Goal: Answer question/provide support: Share knowledge or assist other users

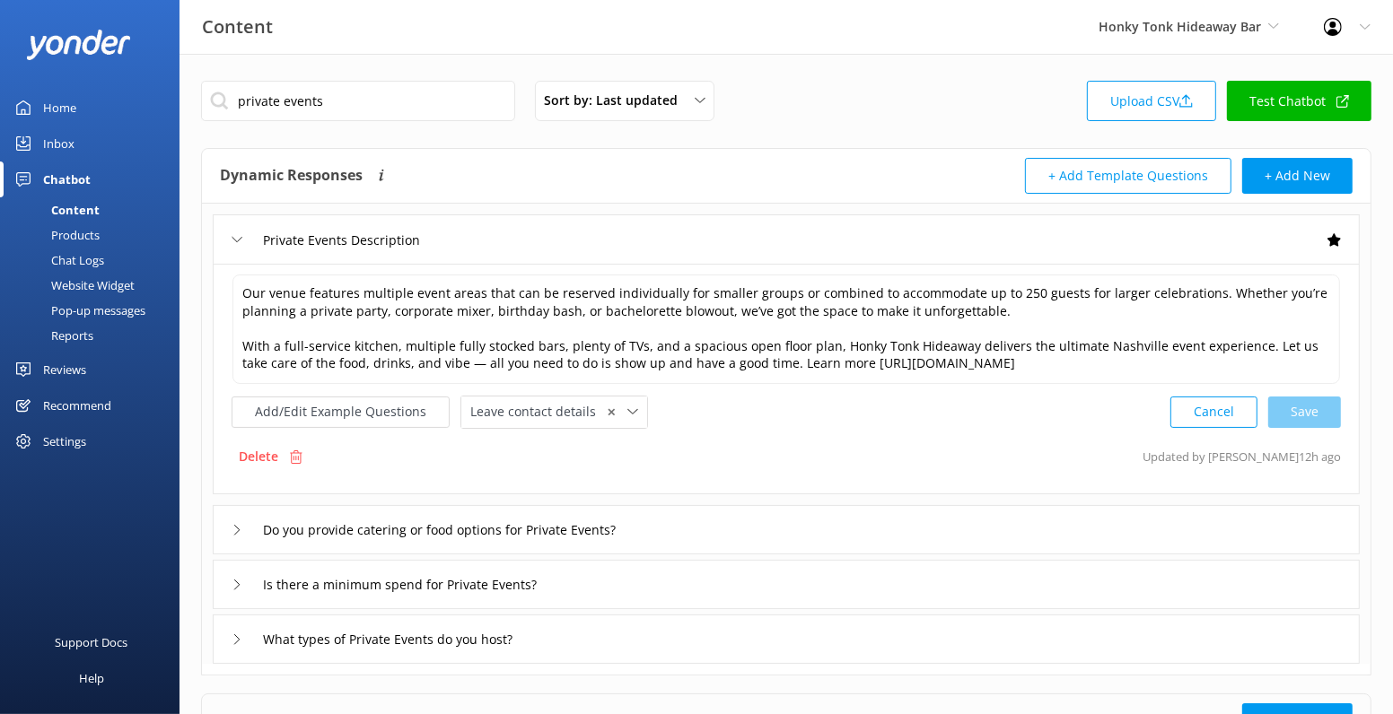
click at [1312, 101] on link "Test Chatbot" at bounding box center [1299, 101] width 144 height 40
click at [329, 98] on input "private events" at bounding box center [358, 101] width 314 height 40
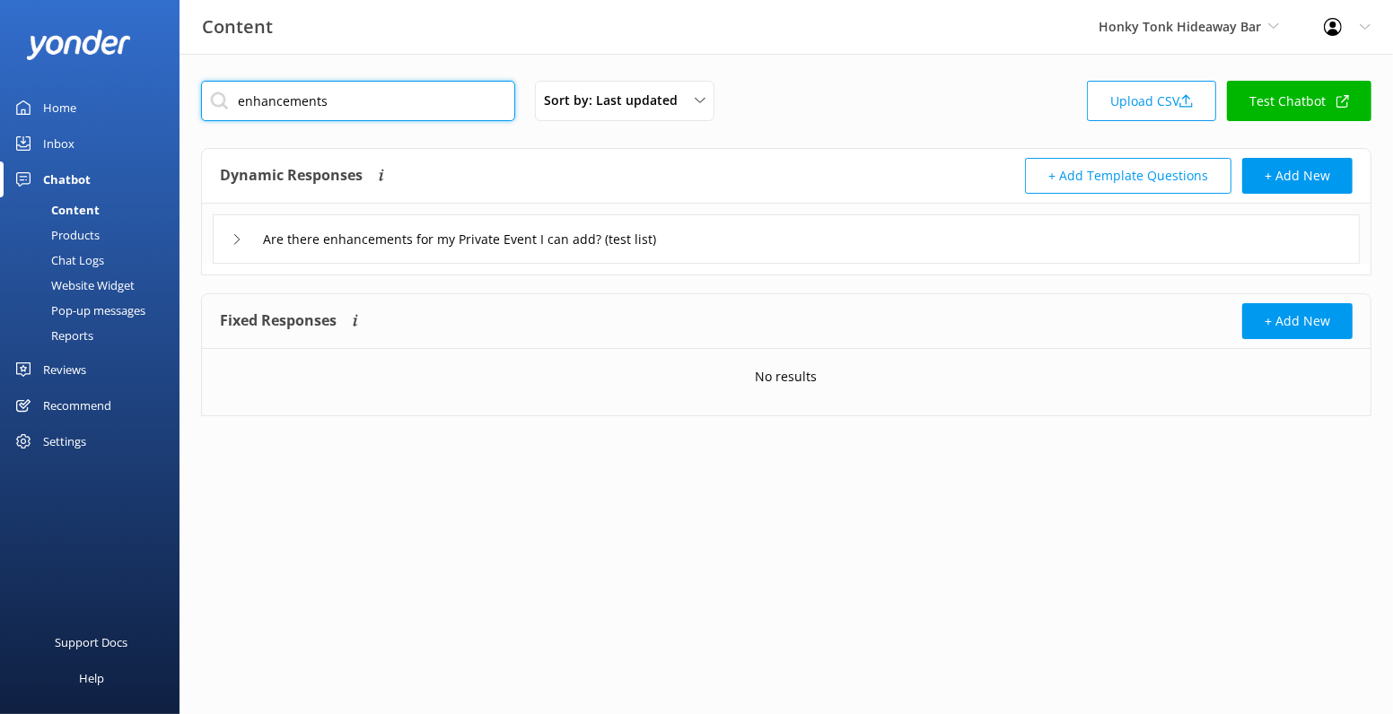
type input "enhancements"
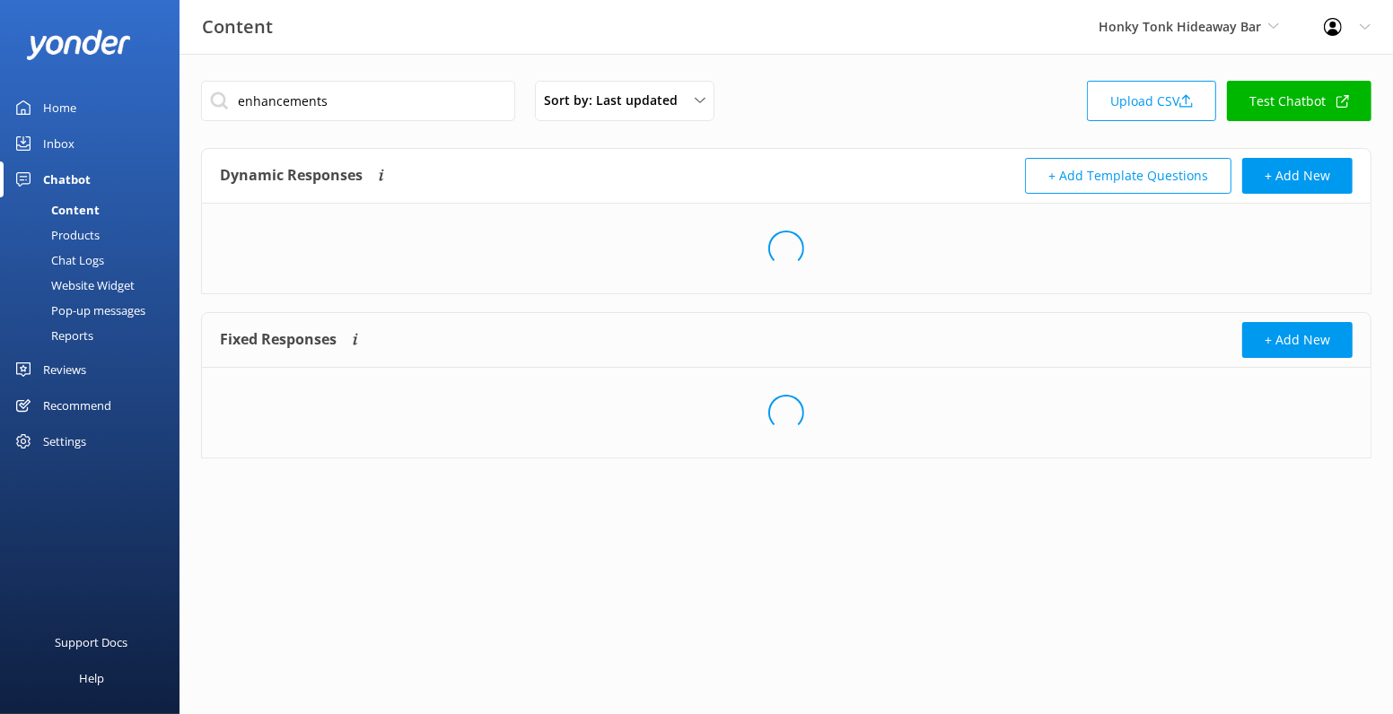
click at [580, 232] on div "Loading.." at bounding box center [786, 249] width 1169 height 90
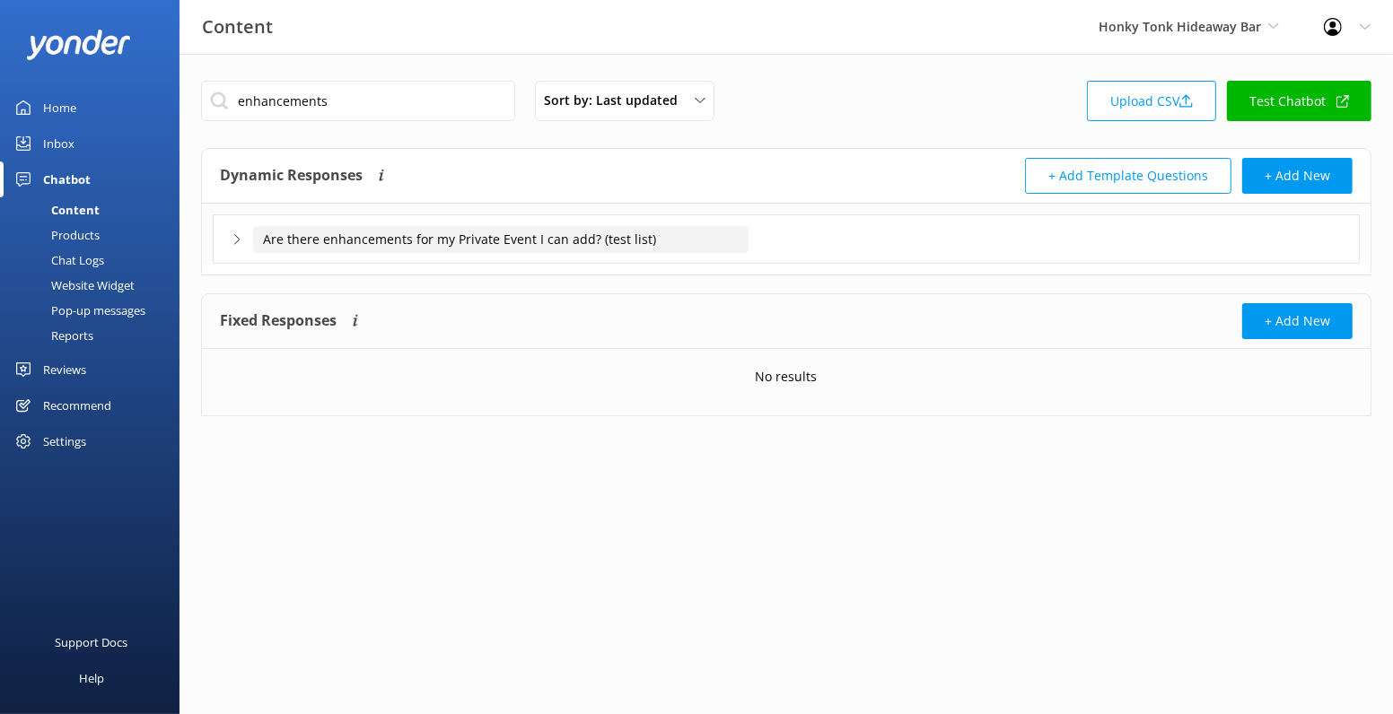
click at [670, 230] on input "Are there enhancements for my Private Event I can add? (test list)" at bounding box center [500, 239] width 495 height 27
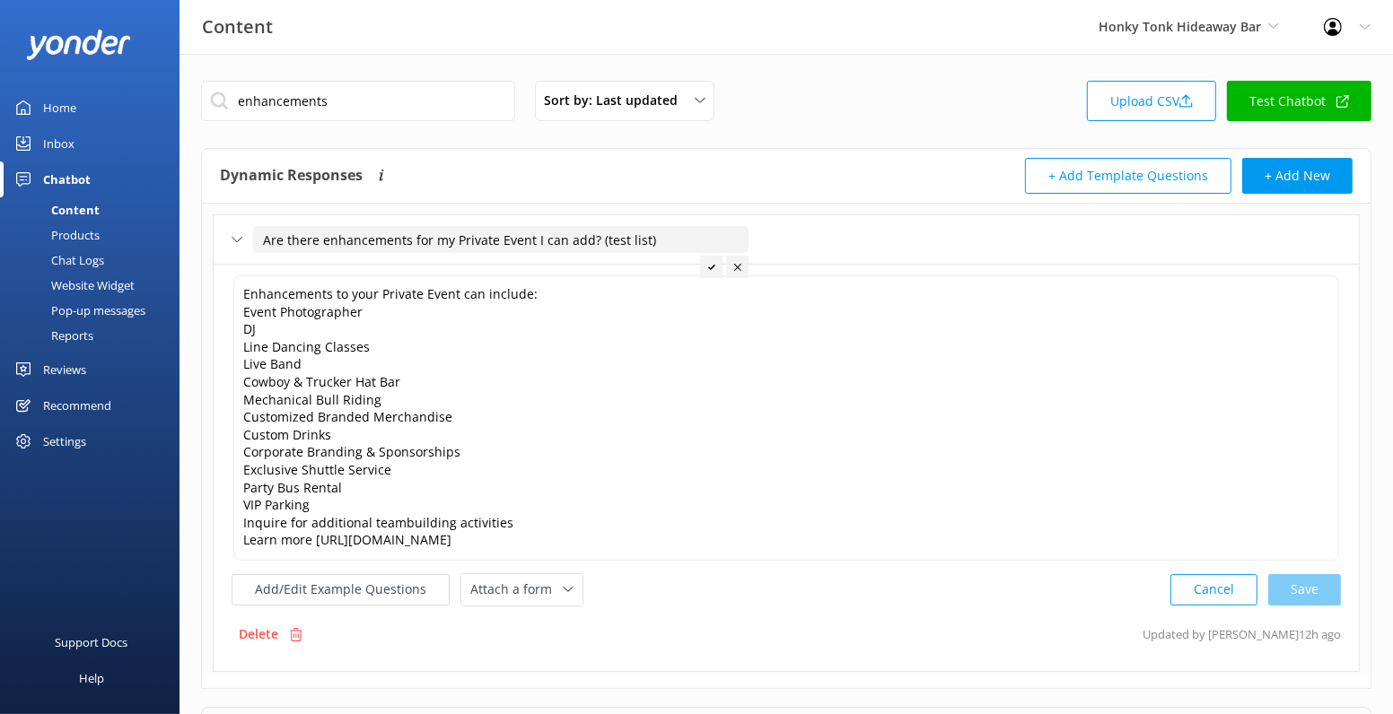
drag, startPoint x: 675, startPoint y: 247, endPoint x: 591, endPoint y: 244, distance: 83.5
click at [591, 244] on input "Are there enhancements for my Private Event I can add? (test list)" at bounding box center [500, 239] width 495 height 27
type input "Are there enhancements for my Private Event I can add?"
click at [628, 264] on div at bounding box center [625, 267] width 22 height 22
